Goal: Transaction & Acquisition: Purchase product/service

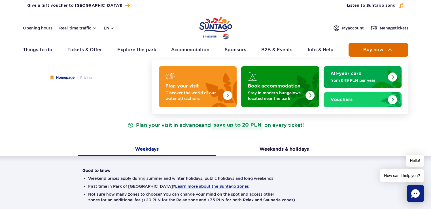
click at [361, 52] on button "Buy now" at bounding box center [377, 50] width 59 height 14
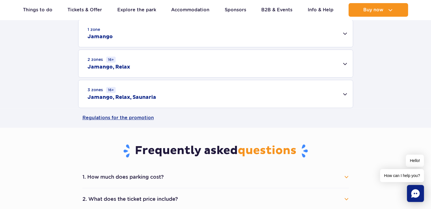
scroll to position [142, 0]
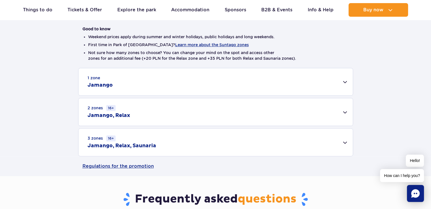
click at [242, 143] on div "3 zones 16+ Jamango, Relax, Saunaria" at bounding box center [215, 142] width 274 height 27
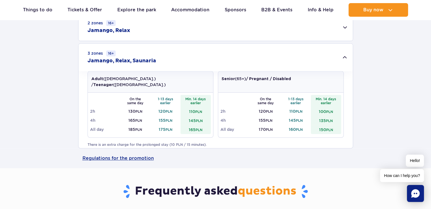
scroll to position [255, 0]
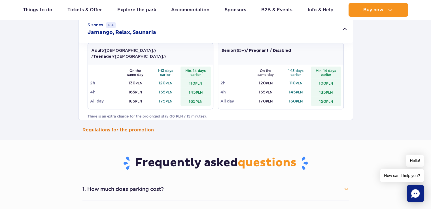
click at [119, 129] on link "Regulations for the promotion" at bounding box center [215, 130] width 266 height 20
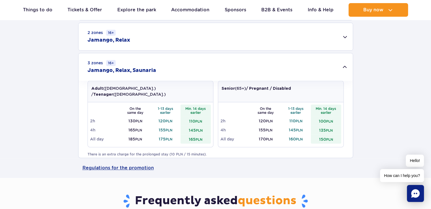
scroll to position [198, 0]
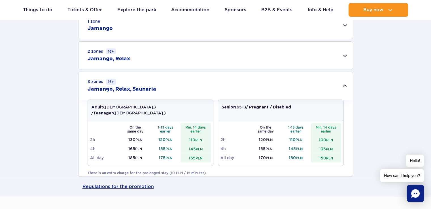
click at [161, 83] on div "3 zones 16+ Jamango, Relax, Saunaria" at bounding box center [215, 85] width 274 height 27
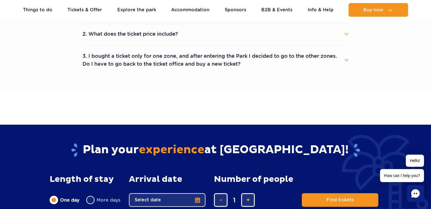
scroll to position [425, 0]
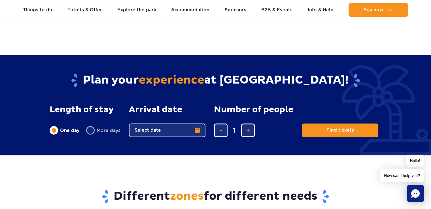
click at [185, 127] on button "Select date" at bounding box center [167, 130] width 76 height 14
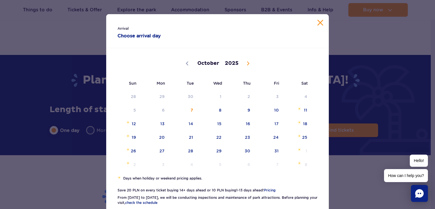
click at [244, 65] on span at bounding box center [248, 64] width 10 height 10
select select "10"
click at [243, 152] on span "27" at bounding box center [240, 150] width 29 height 13
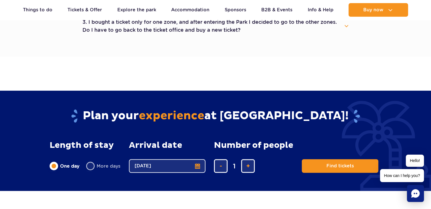
scroll to position [453, 0]
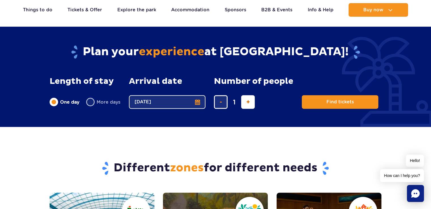
click at [252, 101] on button "add ticket" at bounding box center [248, 102] width 14 height 14
type input "2"
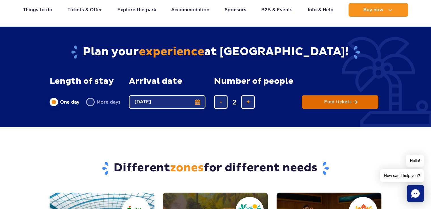
click at [337, 101] on span "Find tickets" at bounding box center [337, 101] width 27 height 5
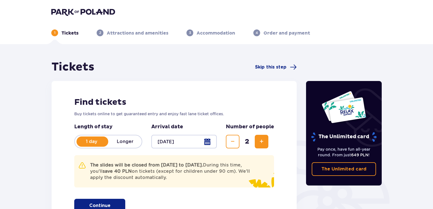
click at [201, 141] on div at bounding box center [183, 142] width 65 height 14
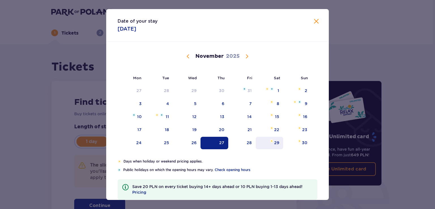
click at [272, 142] on div "29" at bounding box center [269, 143] width 27 height 12
type input "29.11.25"
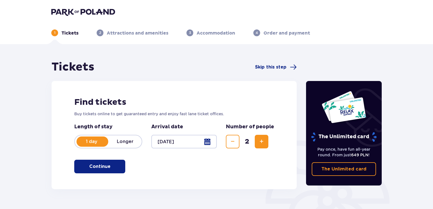
click at [104, 166] on p "Continue" at bounding box center [99, 166] width 21 height 6
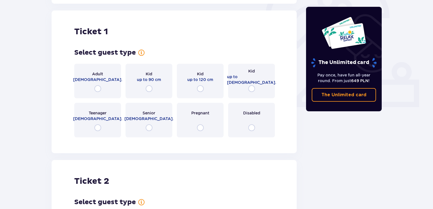
scroll to position [189, 0]
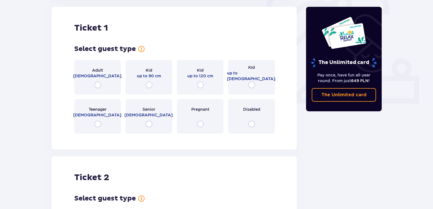
click at [96, 85] on input "radio" at bounding box center [97, 85] width 7 height 7
radio input "true"
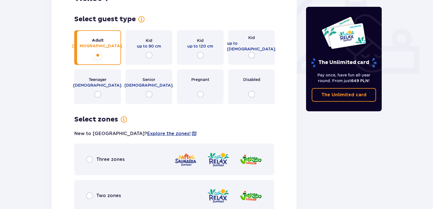
scroll to position [214, 0]
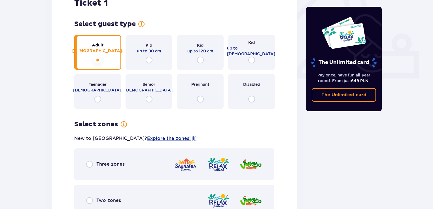
click at [97, 99] on input "radio" at bounding box center [97, 99] width 7 height 7
radio input "true"
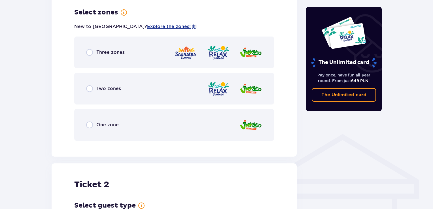
scroll to position [327, 0]
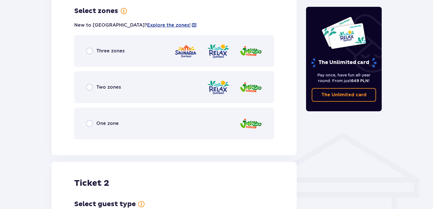
click at [90, 50] on input "radio" at bounding box center [89, 51] width 7 height 7
radio input "true"
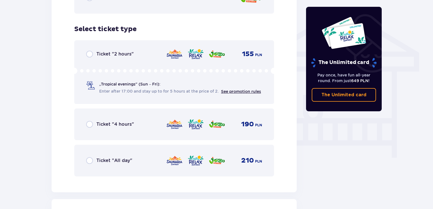
scroll to position [471, 0]
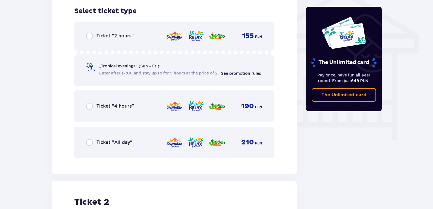
click at [88, 141] on input "radio" at bounding box center [89, 142] width 7 height 7
radio input "true"
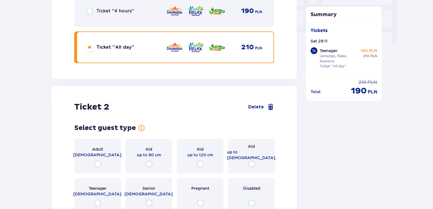
scroll to position [589, 0]
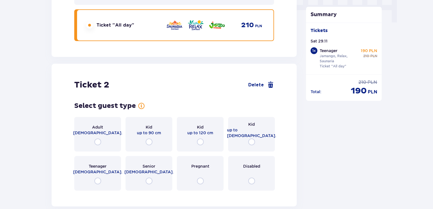
click at [97, 140] on input "radio" at bounding box center [97, 142] width 7 height 7
radio input "true"
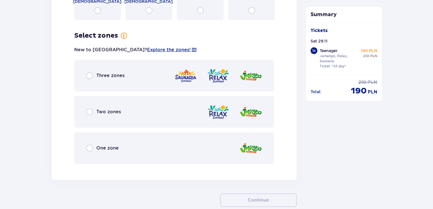
scroll to position [783, 0]
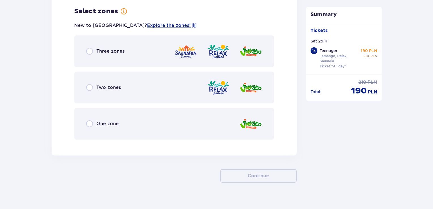
click at [92, 52] on input "radio" at bounding box center [89, 51] width 7 height 7
radio input "true"
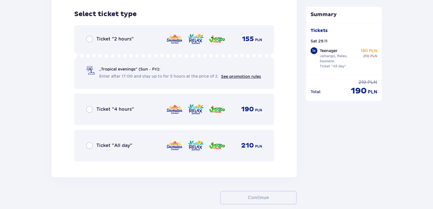
scroll to position [927, 0]
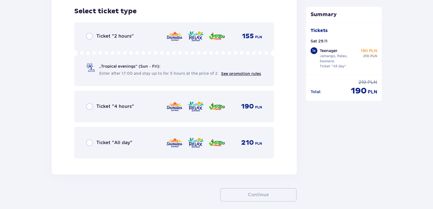
click at [90, 143] on input "radio" at bounding box center [89, 142] width 7 height 7
radio input "true"
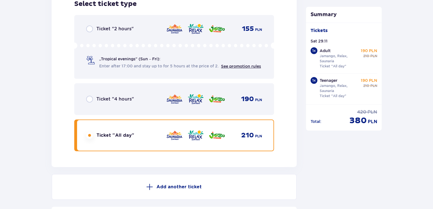
scroll to position [1011, 0]
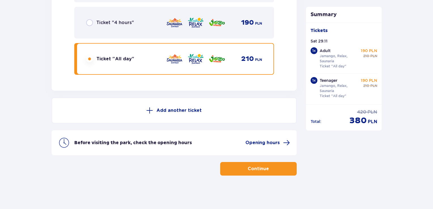
click at [263, 169] on p "Continue" at bounding box center [258, 169] width 21 height 6
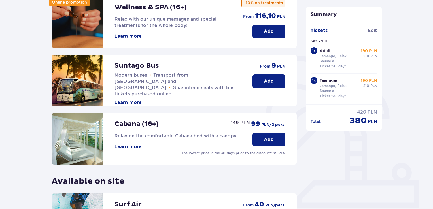
scroll to position [85, 0]
click at [273, 138] on p "Add" at bounding box center [269, 139] width 10 height 6
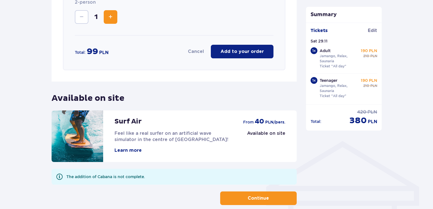
scroll to position [292, 0]
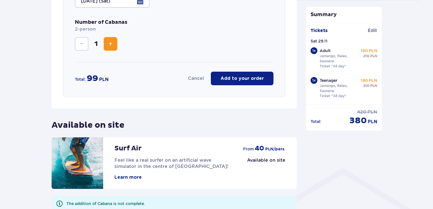
click at [248, 80] on p "Add to your order" at bounding box center [241, 78] width 43 height 6
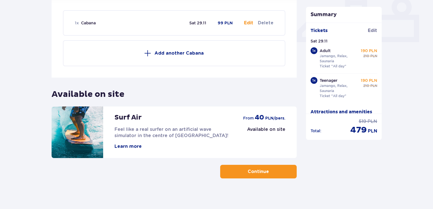
scroll to position [253, 0]
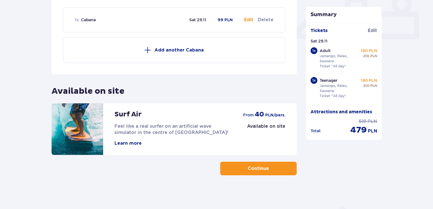
click at [241, 171] on button "Continue" at bounding box center [258, 169] width 76 height 14
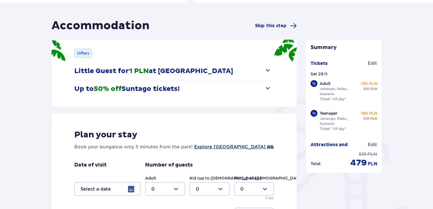
scroll to position [113, 0]
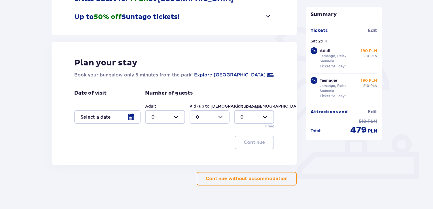
click at [236, 177] on p "Continue without accommodation" at bounding box center [247, 179] width 82 height 6
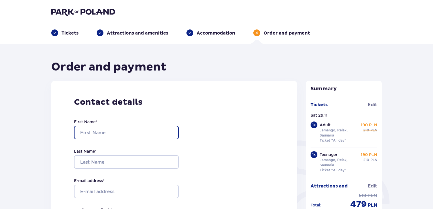
click at [101, 131] on input "First Name *" at bounding box center [126, 133] width 105 height 14
type input "עינבל"
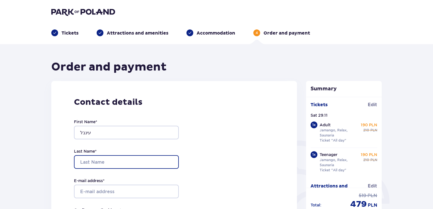
type input "הראל"
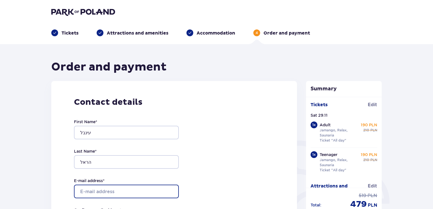
type input "[EMAIL_ADDRESS][DOMAIN_NAME]"
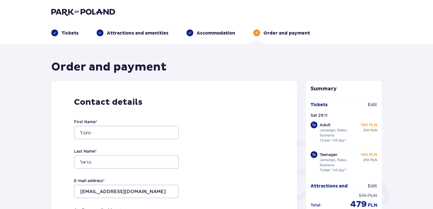
type input "[EMAIL_ADDRESS][DOMAIN_NAME]"
type input "0546922793"
drag, startPoint x: 93, startPoint y: 129, endPoint x: 91, endPoint y: 131, distance: 3.2
click at [91, 131] on input "עינבל" at bounding box center [126, 133] width 105 height 14
drag, startPoint x: 92, startPoint y: 134, endPoint x: 62, endPoint y: 126, distance: 31.0
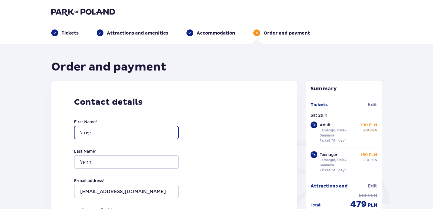
click at [62, 126] on div "Contact details First Name * עינבל Last Name * הראל E-mail address * inbalh@dol…" at bounding box center [174, 200] width 246 height 238
type input "i"
type input "Inbal Harel Maoz"
drag, startPoint x: 121, startPoint y: 129, endPoint x: 94, endPoint y: 131, distance: 26.9
click at [94, 131] on input "Inbal Harel Maoz" at bounding box center [126, 133] width 105 height 14
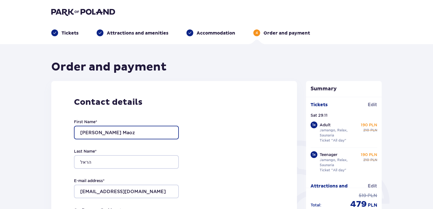
click at [94, 131] on input "Inbal Harel Maoz" at bounding box center [126, 133] width 105 height 14
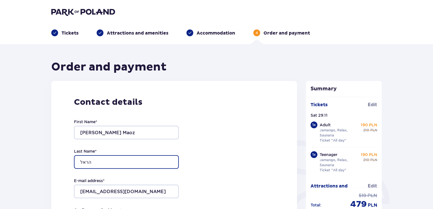
click at [93, 164] on input "הראל" at bounding box center [126, 162] width 105 height 14
drag, startPoint x: 93, startPoint y: 164, endPoint x: 67, endPoint y: 157, distance: 26.6
click at [67, 157] on div "Contact details First Name * Inbal Harel Maoz Last Name * הראל E-mail address *…" at bounding box center [174, 200] width 246 height 238
paste input "Harel Maoz"
type input "Harel Maoz"
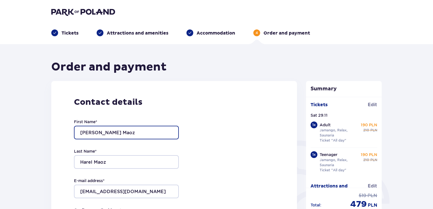
drag, startPoint x: 122, startPoint y: 131, endPoint x: 92, endPoint y: 132, distance: 30.4
click at [92, 132] on input "Inbal Harel Maoz" at bounding box center [126, 133] width 105 height 14
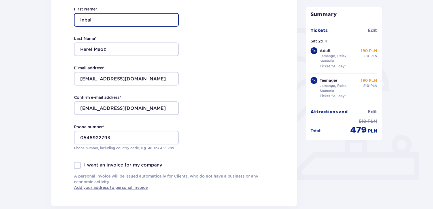
scroll to position [113, 0]
type input "Inbal"
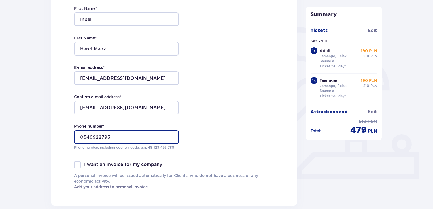
click at [80, 135] on input "0546922793" at bounding box center [126, 137] width 105 height 14
drag, startPoint x: 83, startPoint y: 137, endPoint x: 78, endPoint y: 137, distance: 4.5
click at [78, 137] on input "0546922793" at bounding box center [126, 137] width 105 height 14
type input "972546922793"
click at [77, 166] on div at bounding box center [77, 164] width 7 height 7
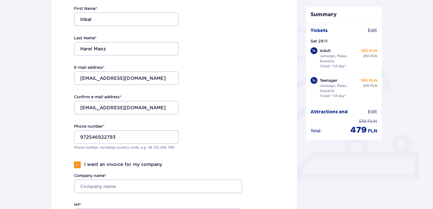
click at [76, 165] on span at bounding box center [77, 164] width 3 height 3
checkbox input "false"
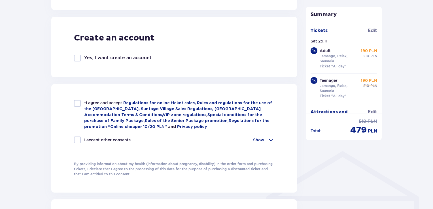
scroll to position [312, 0]
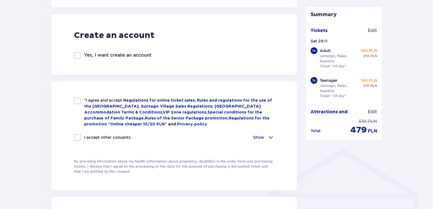
click at [77, 101] on div at bounding box center [77, 100] width 7 height 7
checkbox input "true"
click at [76, 136] on div at bounding box center [77, 137] width 7 height 7
checkbox input "true"
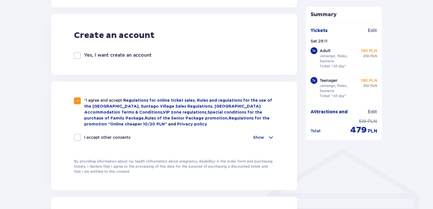
checkbox input "true"
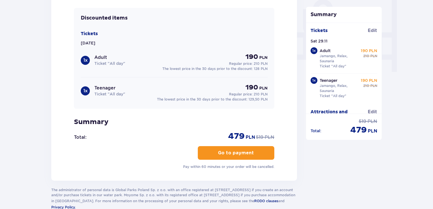
scroll to position [572, 0]
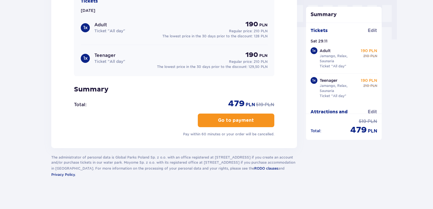
click at [226, 117] on p "Go to payment" at bounding box center [236, 120] width 36 height 6
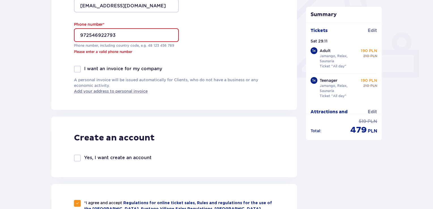
scroll to position [215, 0]
click at [90, 35] on input "972546922793" at bounding box center [126, 35] width 105 height 14
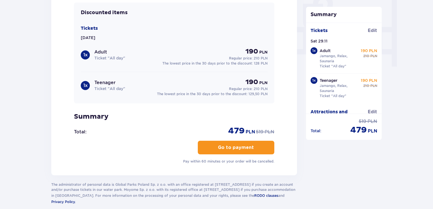
scroll to position [572, 0]
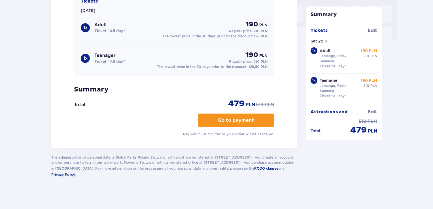
click at [241, 117] on p "Go to payment" at bounding box center [236, 120] width 36 height 6
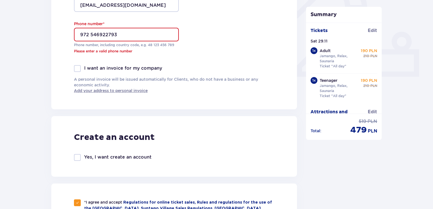
scroll to position [215, 0]
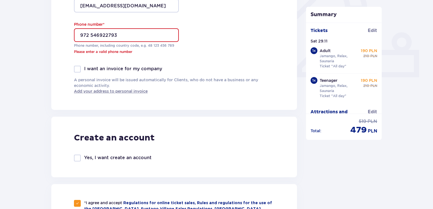
drag, startPoint x: 118, startPoint y: 37, endPoint x: 91, endPoint y: 37, distance: 27.8
click at [91, 37] on input "972 546922793" at bounding box center [126, 35] width 105 height 14
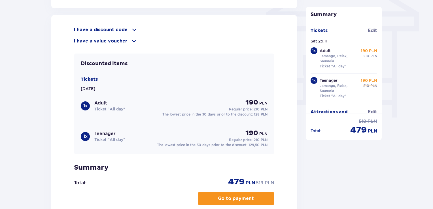
scroll to position [498, 0]
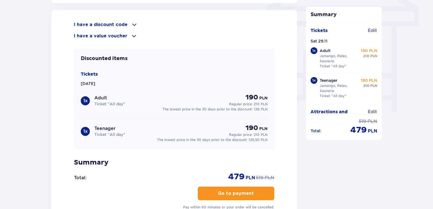
click at [235, 190] on p "Go to payment" at bounding box center [236, 193] width 36 height 6
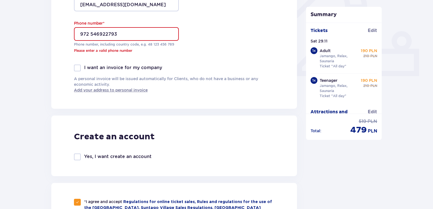
scroll to position [215, 0]
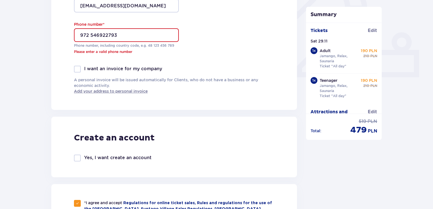
click at [88, 34] on input "972 546922793" at bounding box center [126, 35] width 105 height 14
click at [91, 34] on input "972 546922793" at bounding box center [126, 35] width 105 height 14
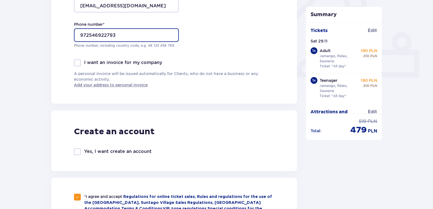
click at [78, 33] on input "972546922793" at bounding box center [126, 35] width 105 height 14
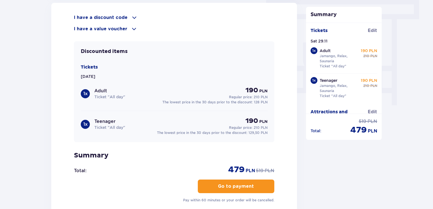
scroll to position [572, 0]
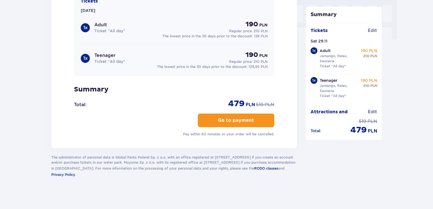
type input "+972546922793"
click at [253, 121] on span "button" at bounding box center [255, 120] width 7 height 7
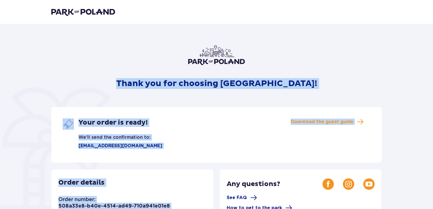
drag, startPoint x: 122, startPoint y: 154, endPoint x: 99, endPoint y: 40, distance: 116.3
click at [99, 40] on div "Thank you for choosing [GEOGRAPHIC_DATA]! Your order is ready! We'll send the c…" at bounding box center [216, 192] width 339 height 304
copy div "Thank you for choosing [GEOGRAPHIC_DATA]! Your order is ready! We'll send the c…"
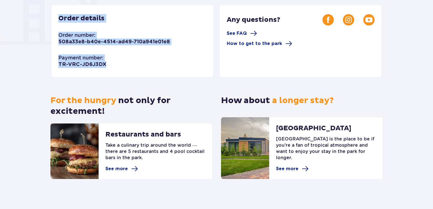
scroll to position [168, 0]
